Goal: Transaction & Acquisition: Purchase product/service

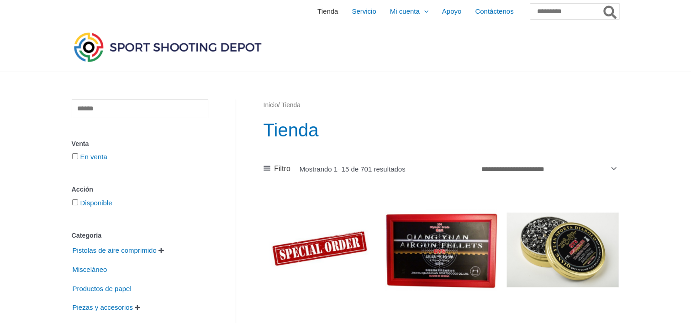
click at [317, 11] on span "Tienda" at bounding box center [327, 11] width 21 height 23
click at [267, 166] on icon at bounding box center [266, 168] width 7 height 7
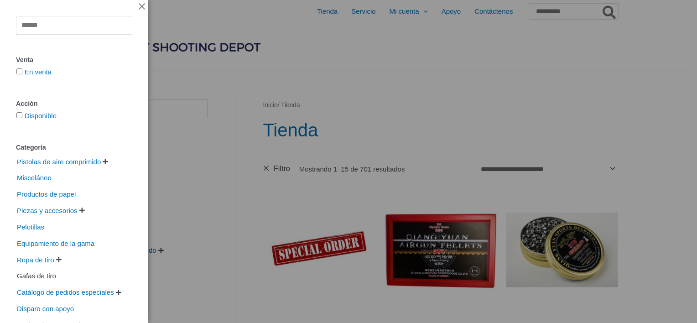
click at [51, 279] on span "Gafas de tiro" at bounding box center [36, 276] width 41 height 15
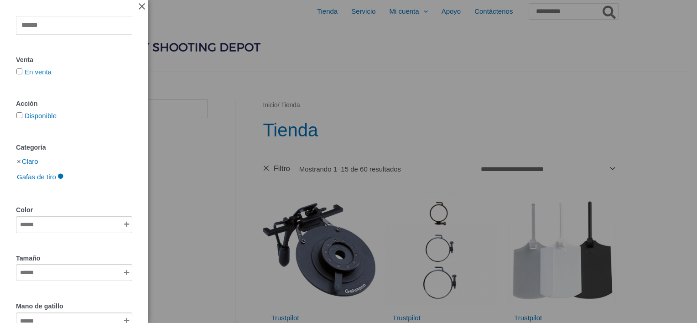
click at [138, 5] on span "Cerrar la barra lateral fuera del lienzo" at bounding box center [142, 6] width 8 height 9
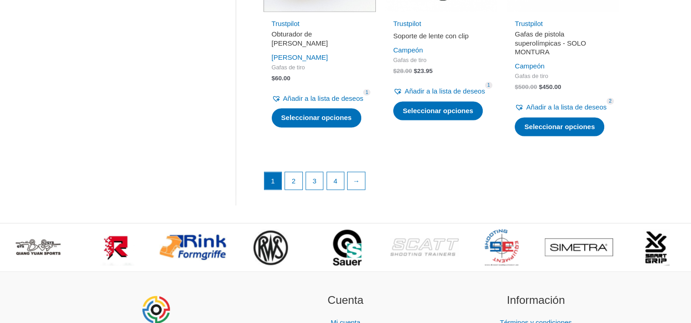
scroll to position [1340, 0]
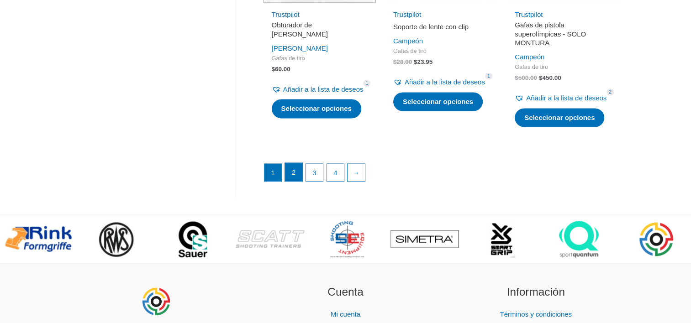
click at [288, 181] on link "2" at bounding box center [293, 172] width 17 height 18
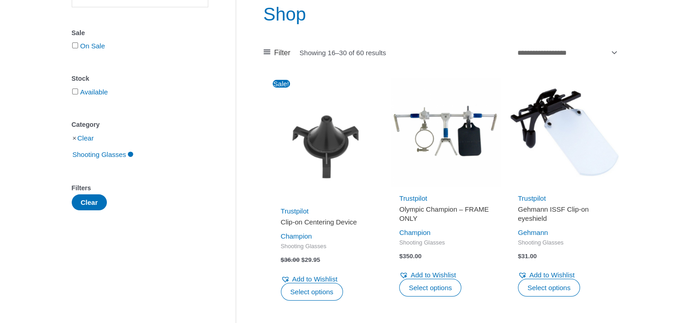
scroll to position [115, 0]
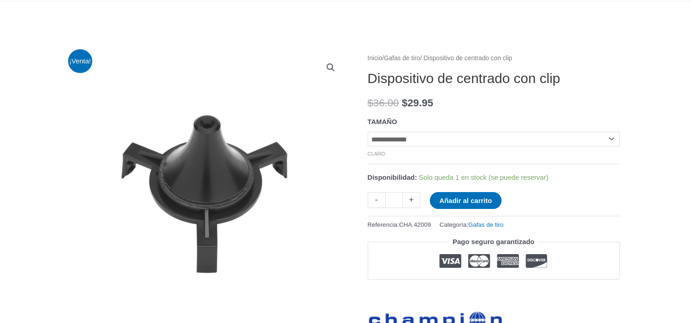
scroll to position [73, 0]
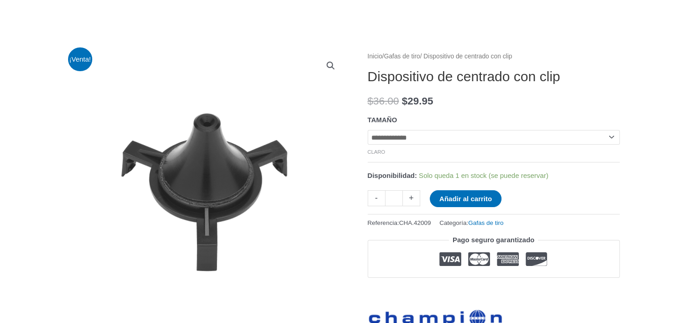
click at [612, 137] on select "**********" at bounding box center [493, 137] width 252 height 15
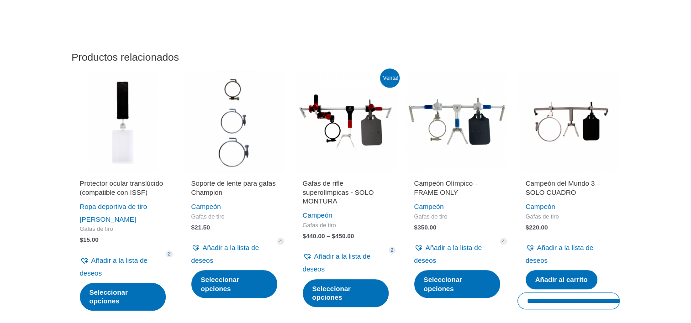
scroll to position [904, 0]
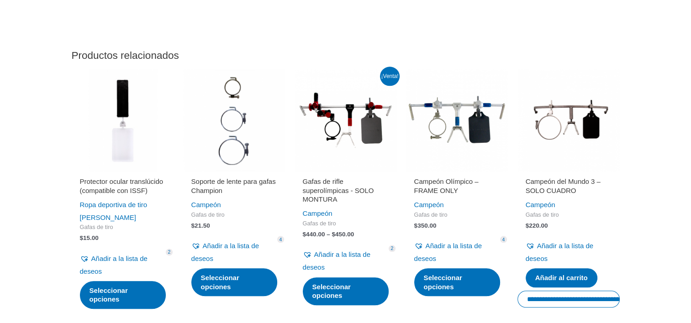
drag, startPoint x: 689, startPoint y: 203, endPoint x: 694, endPoint y: 214, distance: 12.5
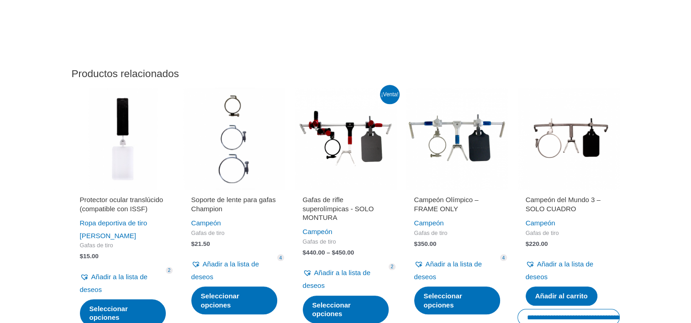
scroll to position [880, 0]
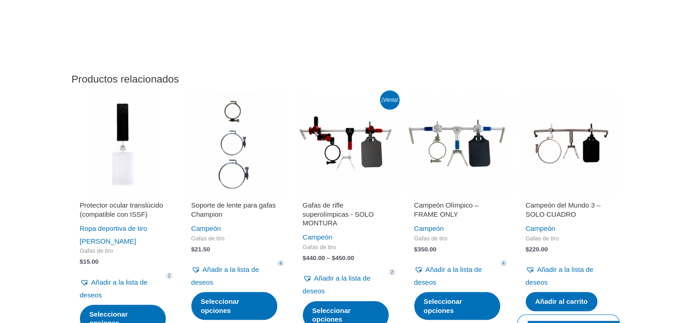
click at [458, 145] on img at bounding box center [457, 144] width 102 height 102
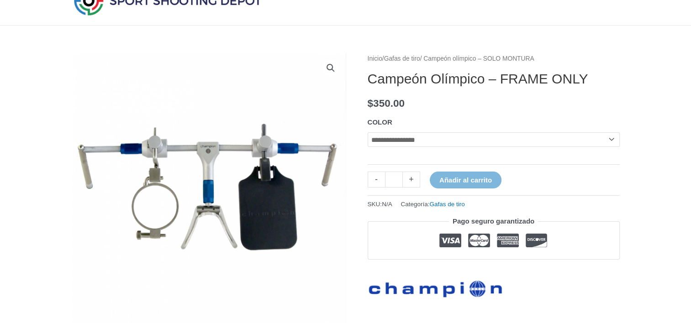
scroll to position [49, 0]
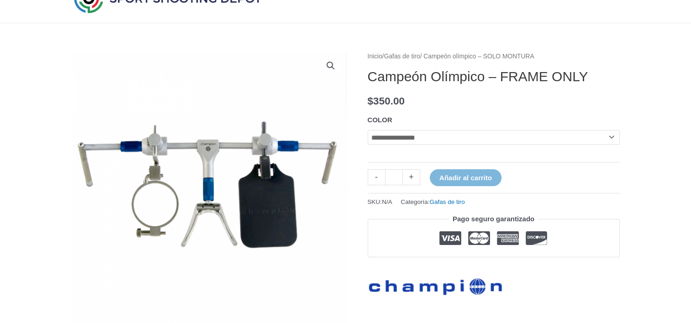
click at [612, 139] on select "**********" at bounding box center [493, 137] width 252 height 15
select select "***"
click at [367, 130] on select "**********" at bounding box center [493, 137] width 252 height 15
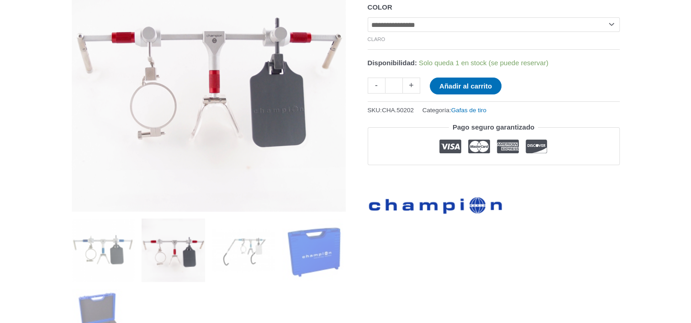
scroll to position [188, 0]
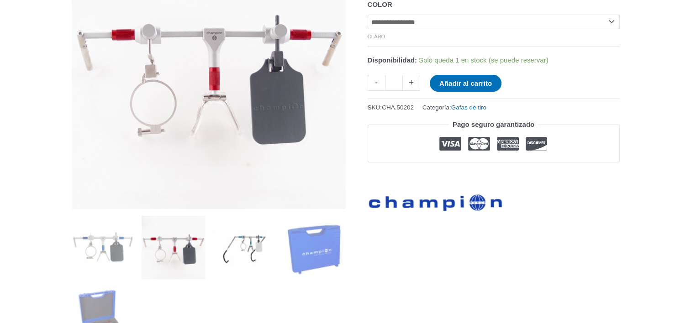
click at [252, 245] on img at bounding box center [243, 247] width 63 height 63
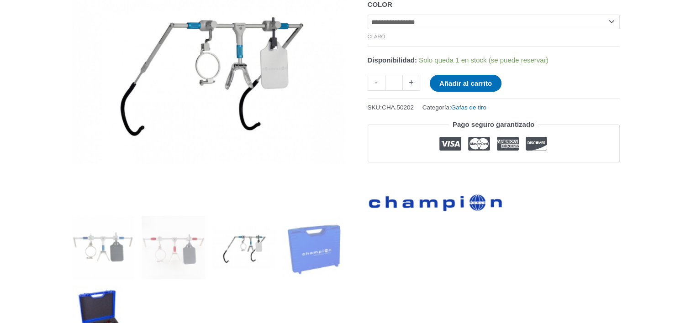
click at [94, 320] on img at bounding box center [103, 317] width 63 height 63
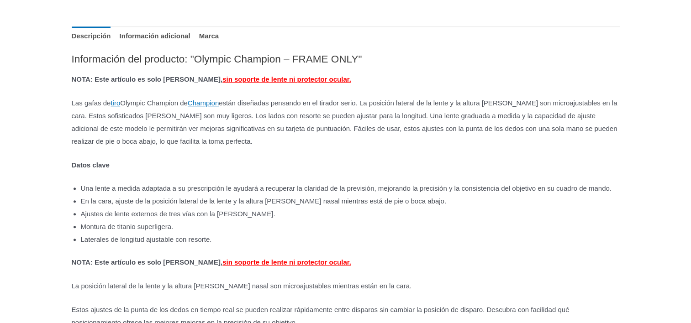
scroll to position [0, 0]
